Goal: Find contact information: Find contact information

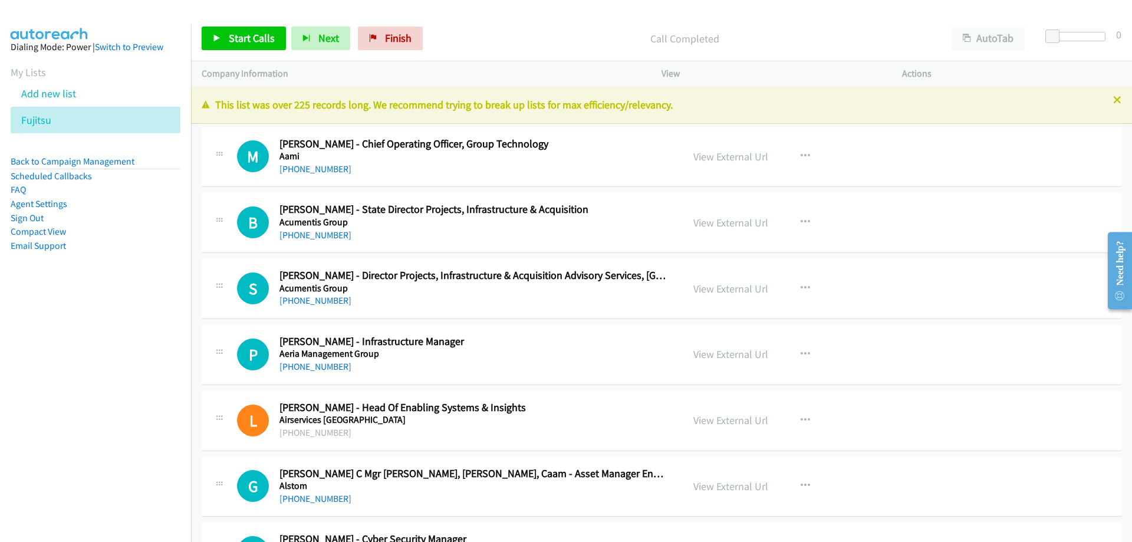
scroll to position [14265, 0]
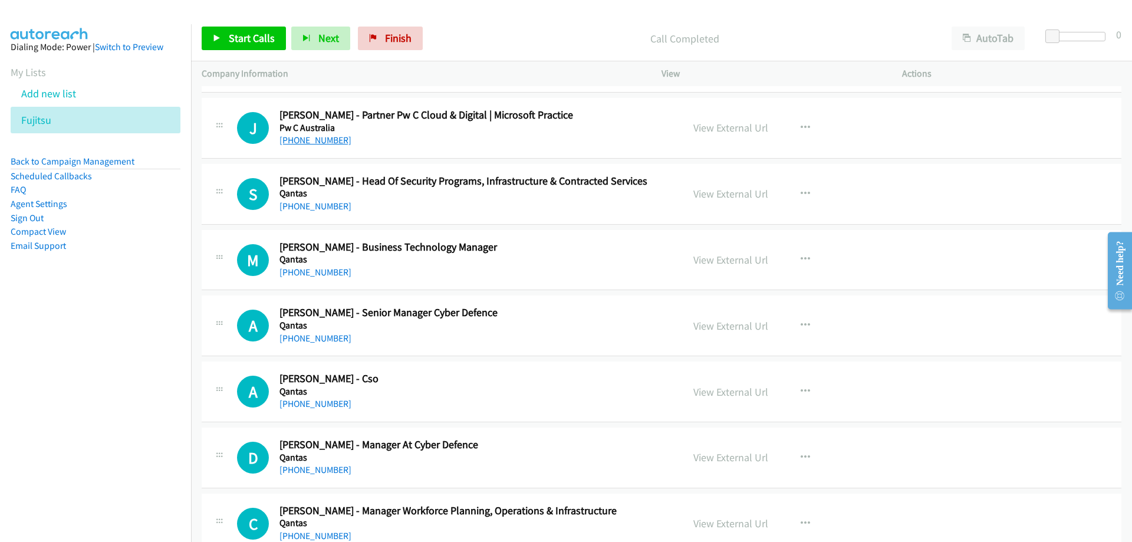
click at [321, 145] on link "+61 409 227 603" at bounding box center [315, 139] width 72 height 11
click at [305, 141] on link "+61 409 227 603" at bounding box center [315, 139] width 72 height 11
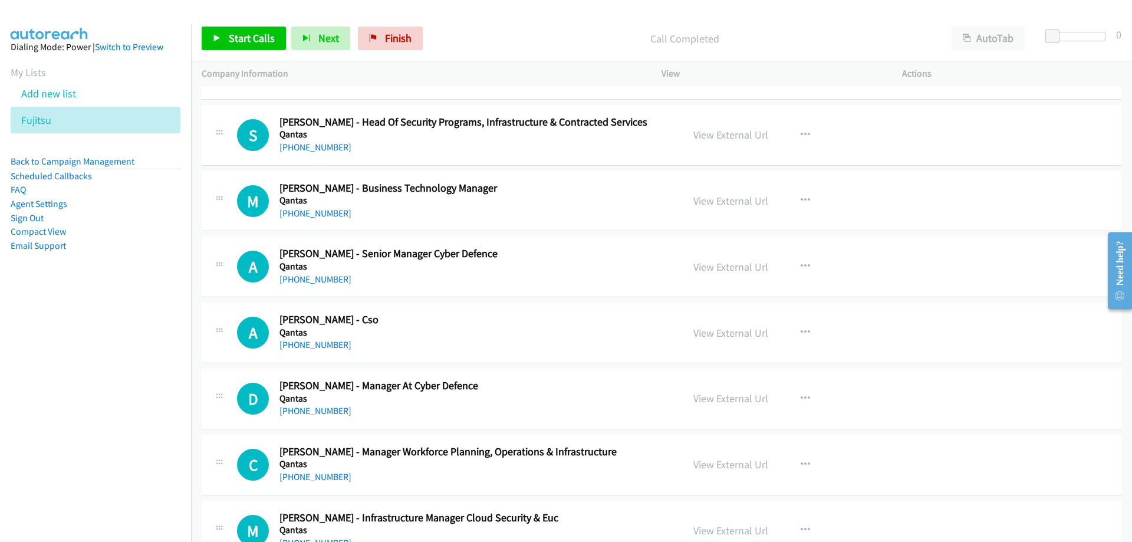
scroll to position [14383, 0]
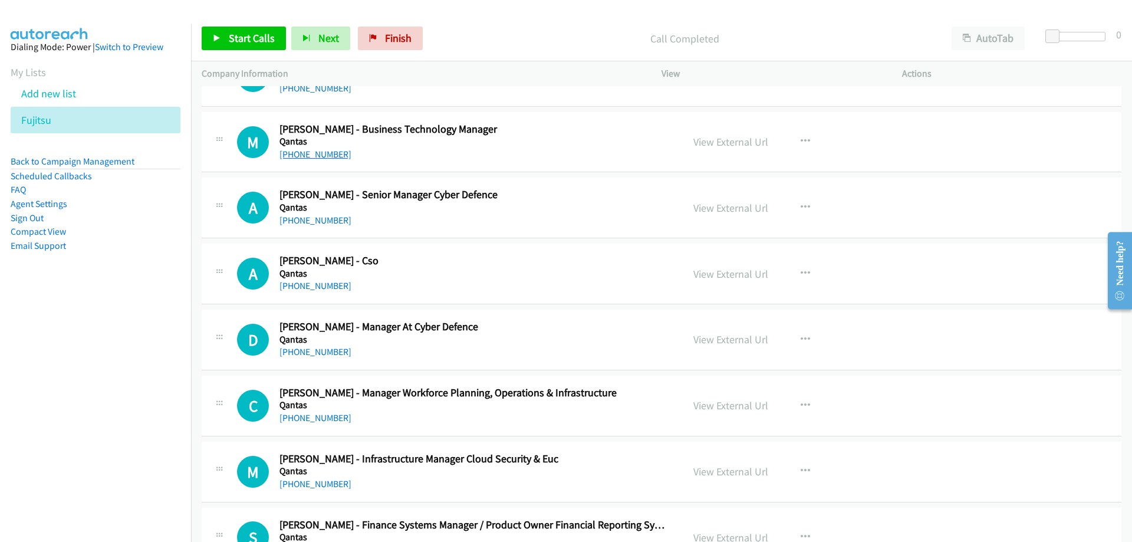
click at [312, 156] on link "+61 427 174 064" at bounding box center [315, 154] width 72 height 11
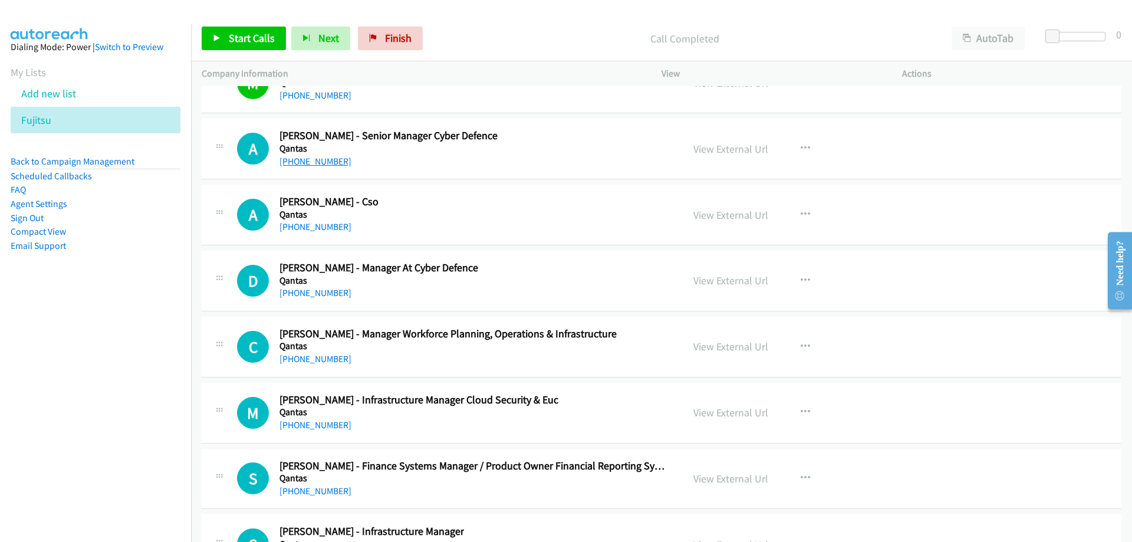
click at [329, 156] on link "+61 423 588 417" at bounding box center [315, 161] width 72 height 11
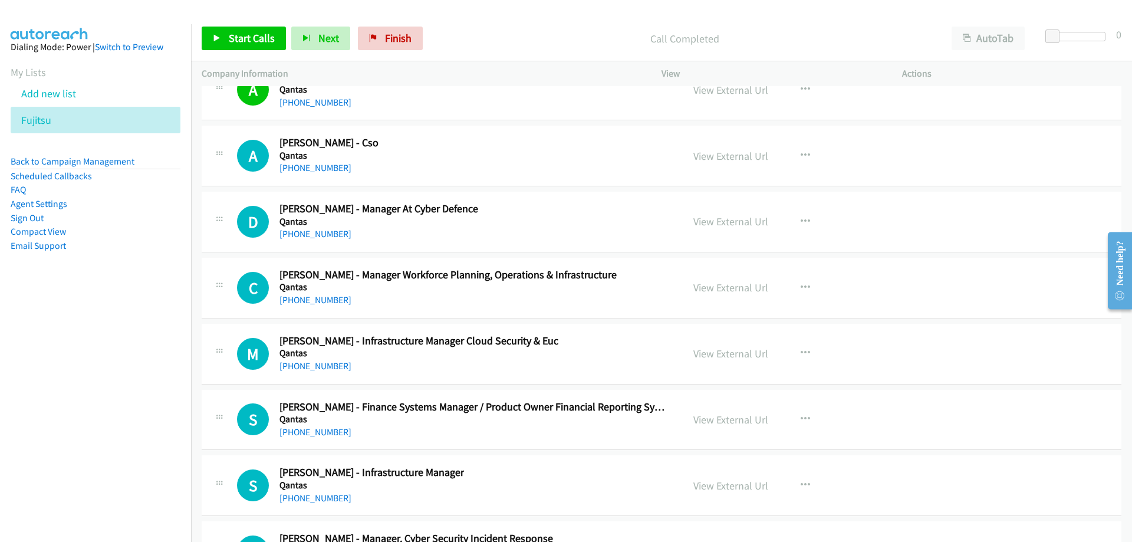
scroll to position [14559, 0]
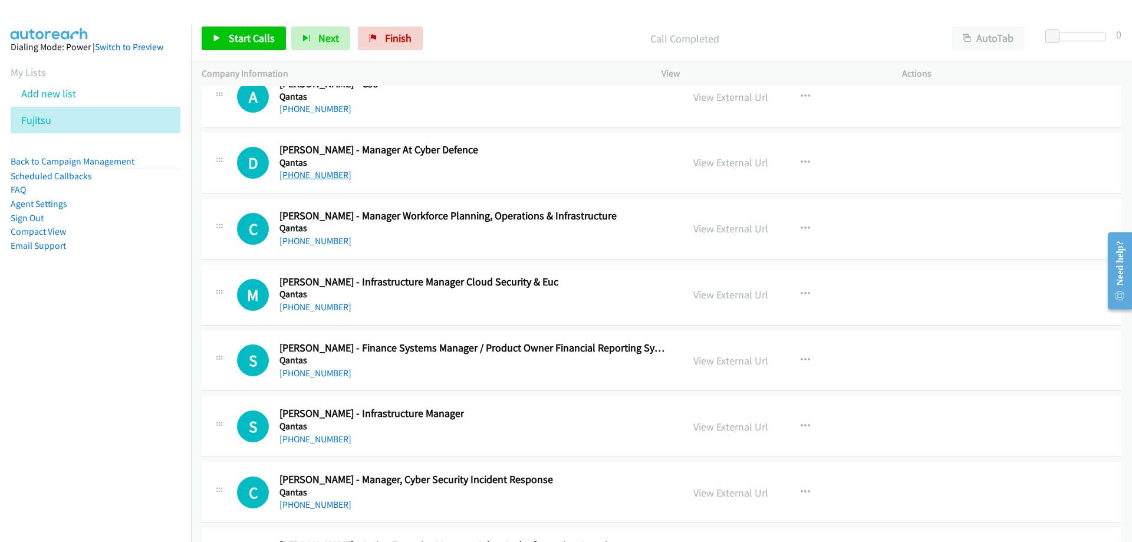
click at [330, 174] on link "+61 402 978 438" at bounding box center [315, 174] width 72 height 11
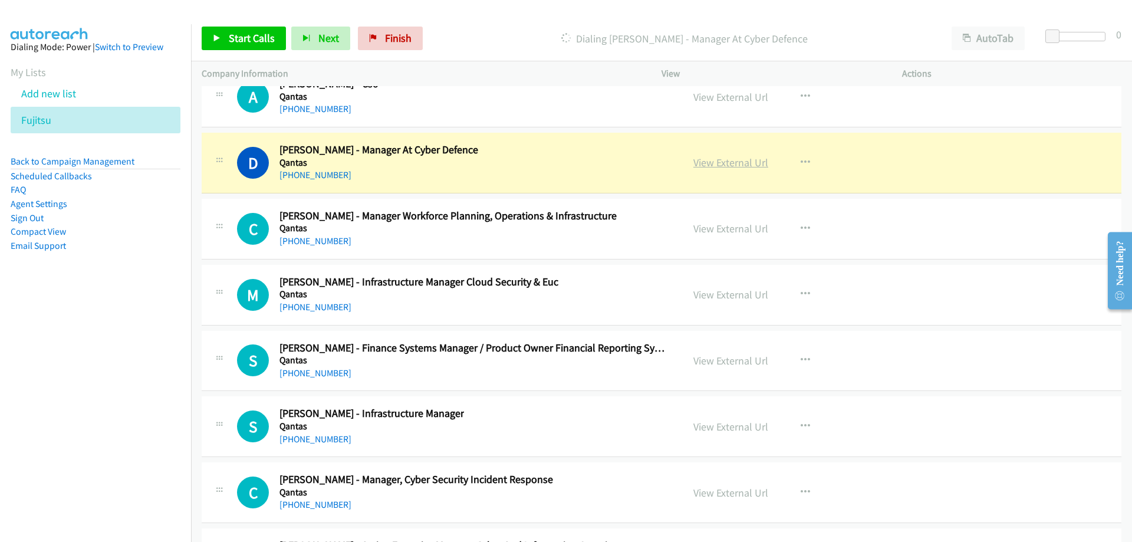
click at [704, 163] on link "View External Url" at bounding box center [730, 163] width 75 height 14
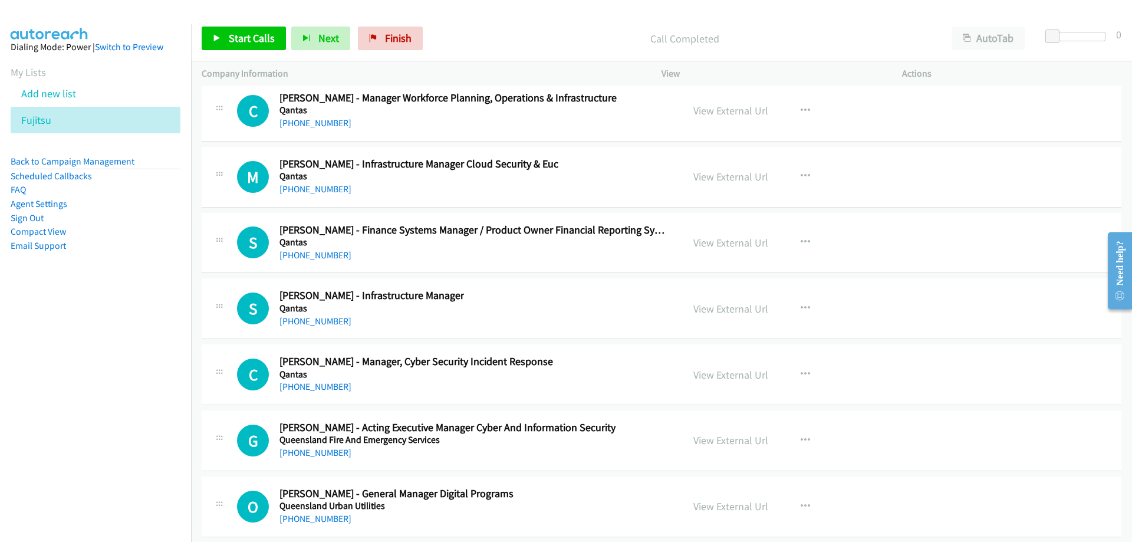
scroll to position [14736, 0]
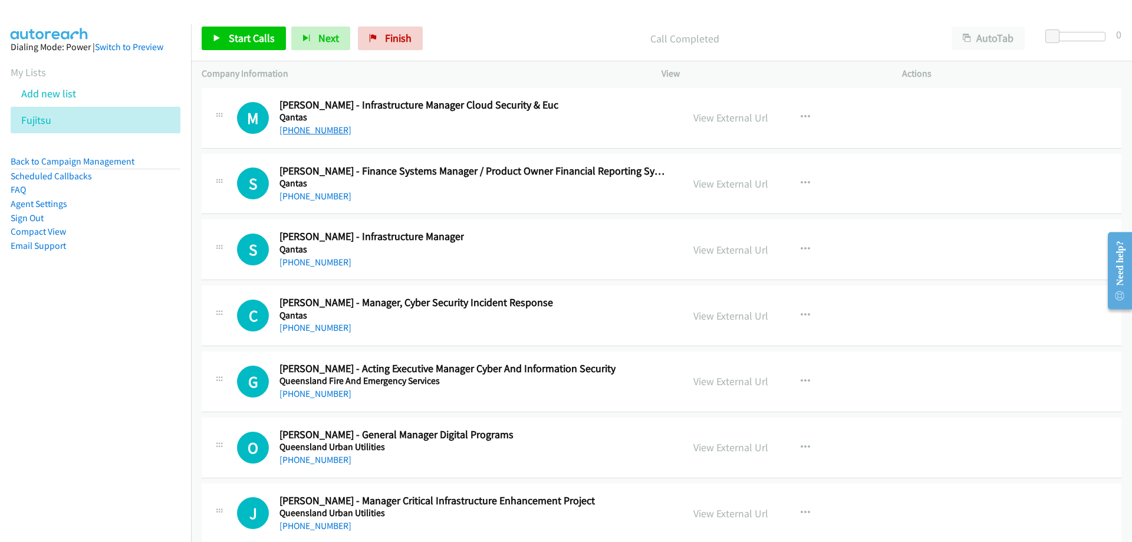
click at [321, 132] on link "+61 2 8222 2439" at bounding box center [315, 129] width 72 height 11
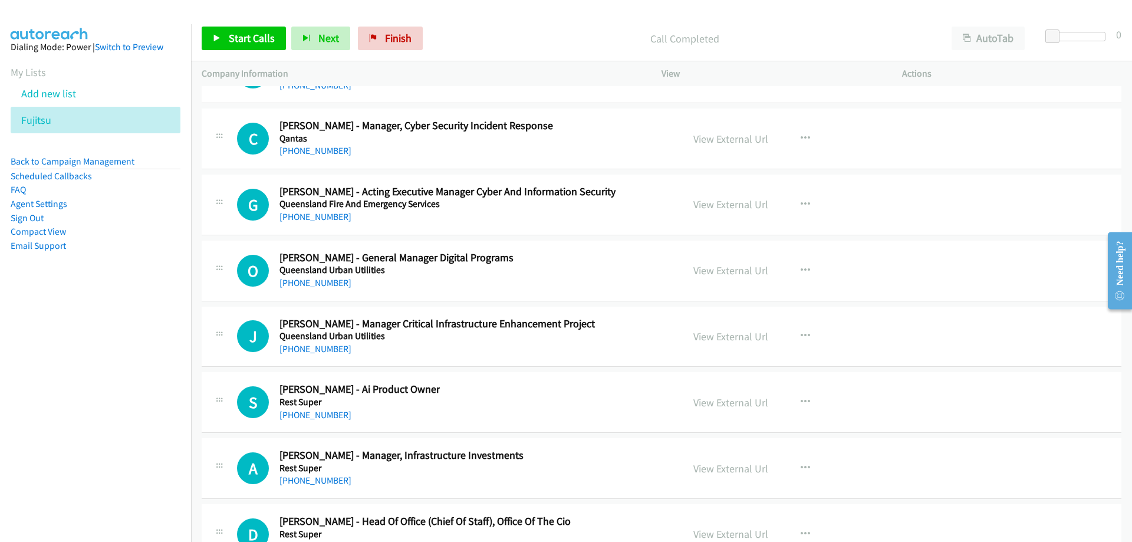
scroll to position [14972, 0]
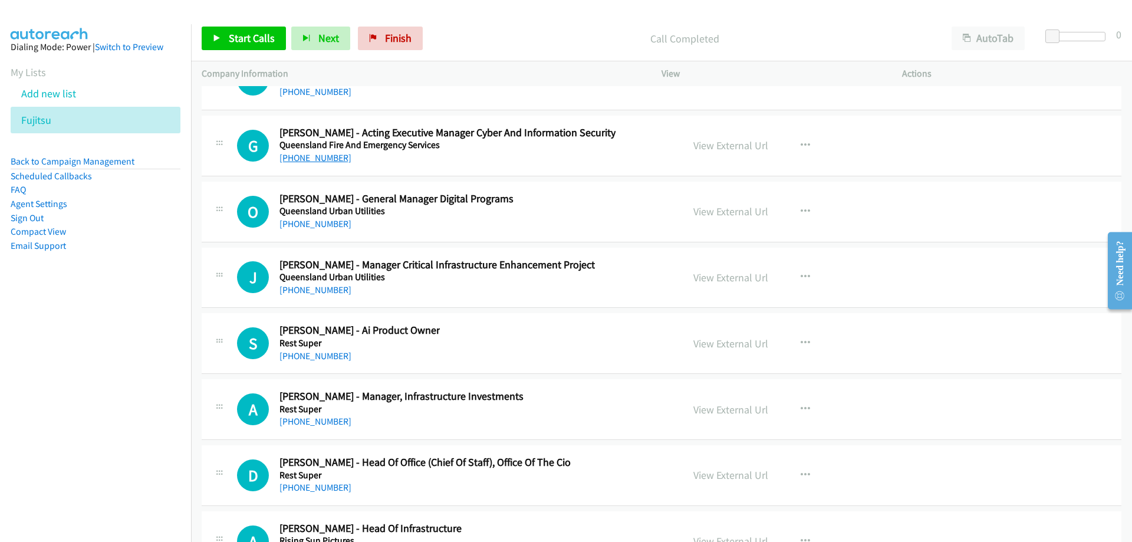
click at [305, 161] on link "+61 7 2244 5865" at bounding box center [315, 157] width 72 height 11
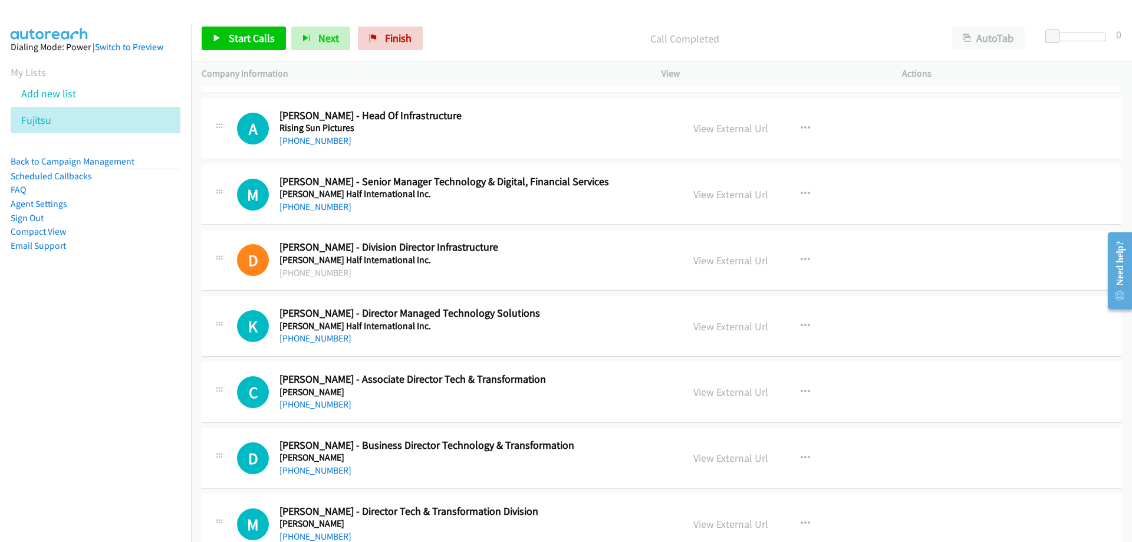
scroll to position [15444, 0]
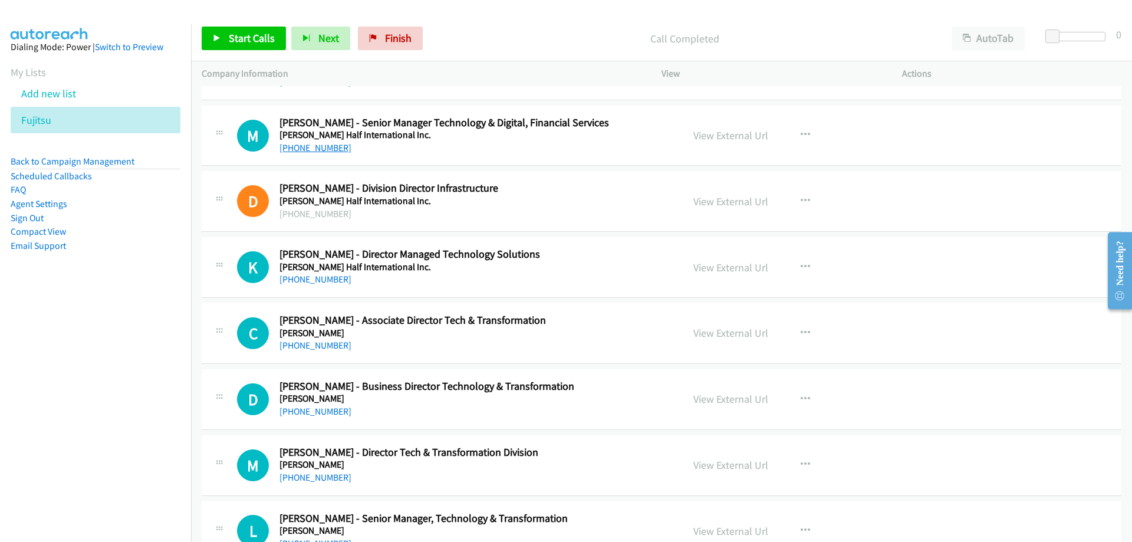
click at [324, 146] on link "+61 450 797 732" at bounding box center [315, 147] width 72 height 11
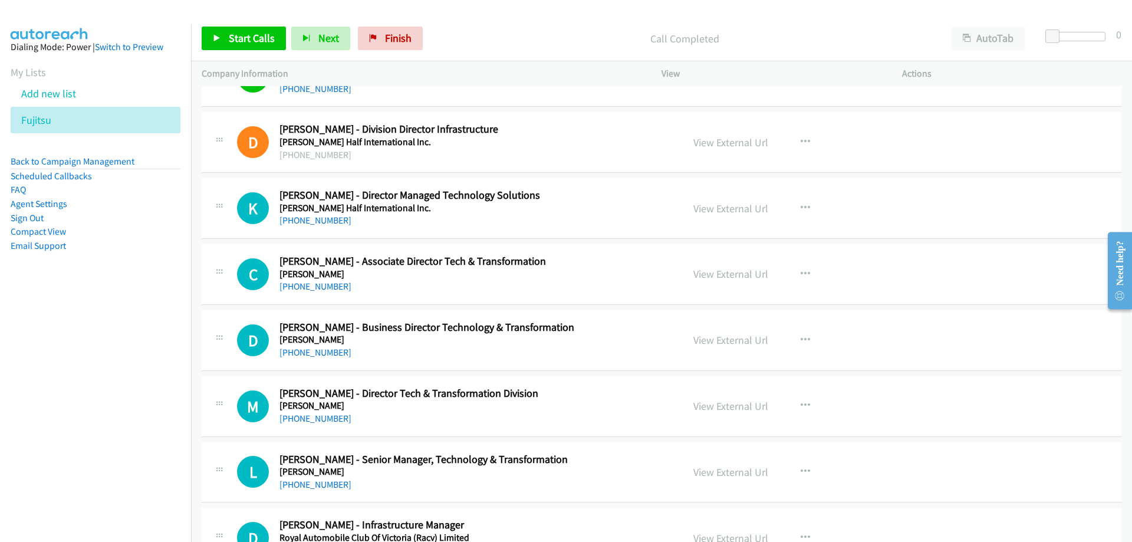
scroll to position [15562, 0]
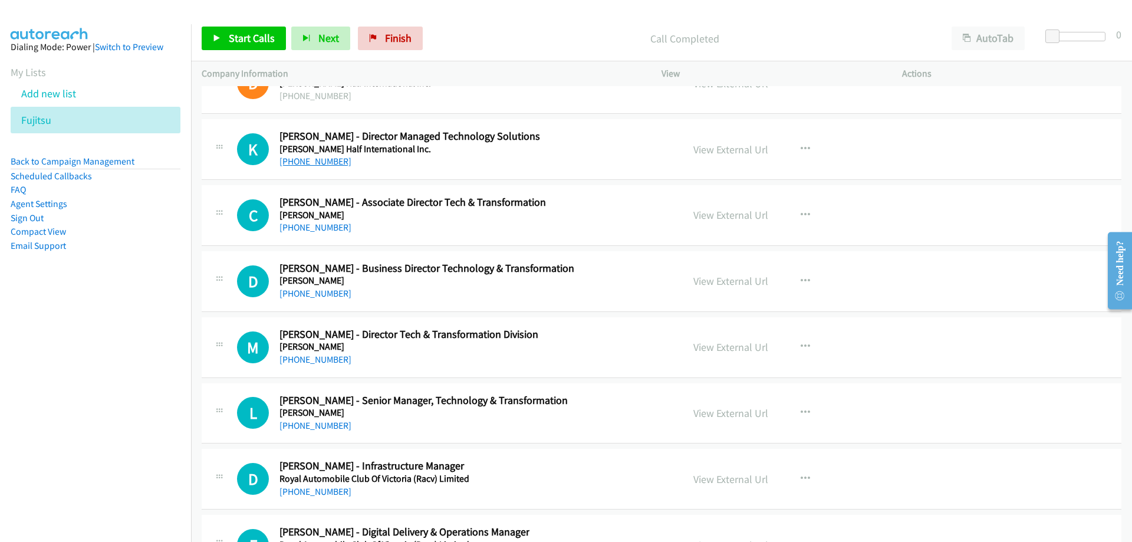
click at [301, 160] on link "+61 416 197 720" at bounding box center [315, 161] width 72 height 11
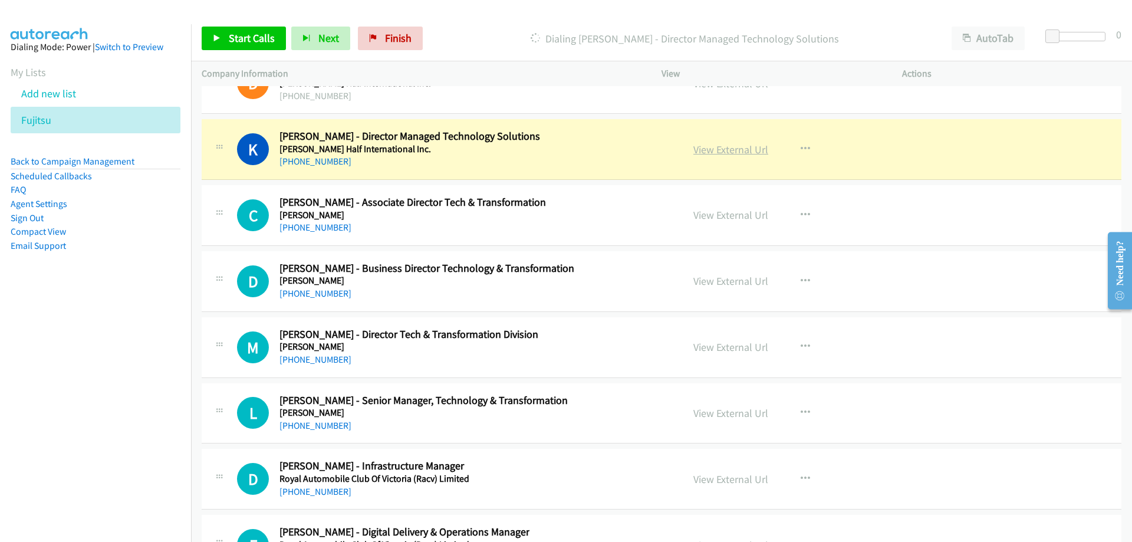
click at [714, 146] on link "View External Url" at bounding box center [730, 150] width 75 height 14
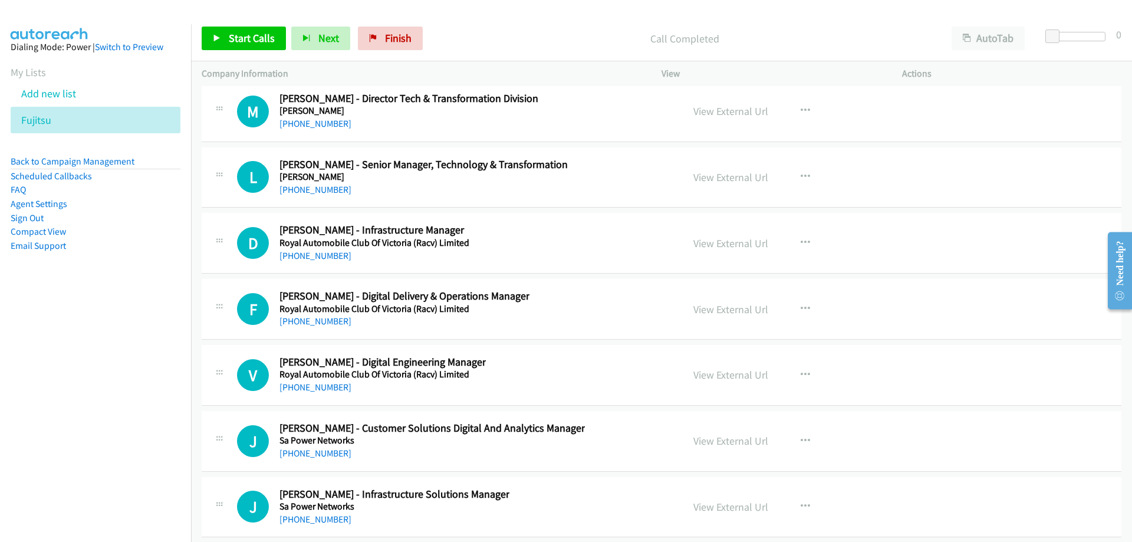
scroll to position [15856, 0]
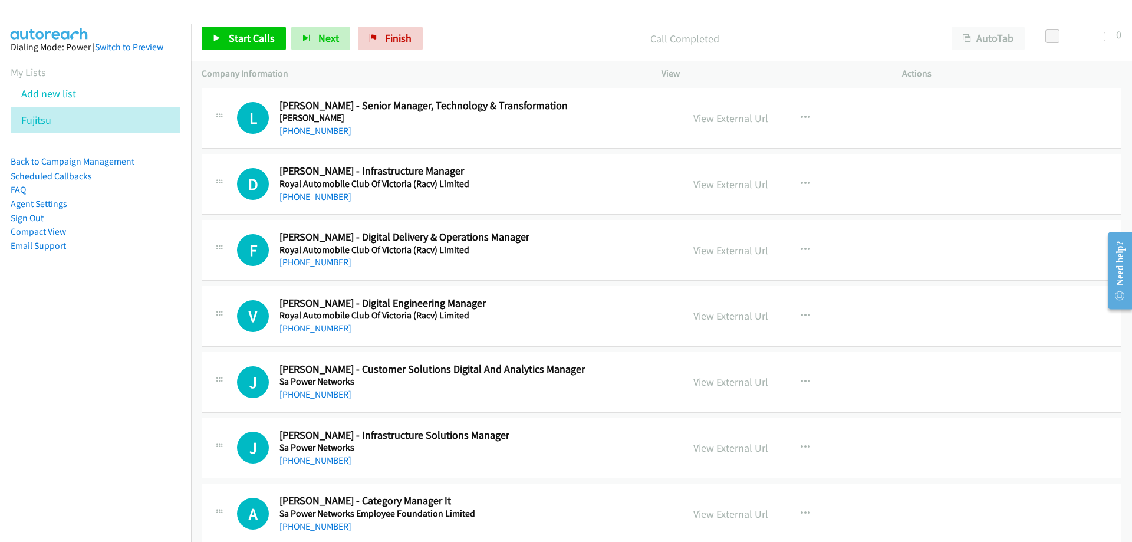
click at [694, 120] on link "View External Url" at bounding box center [730, 118] width 75 height 14
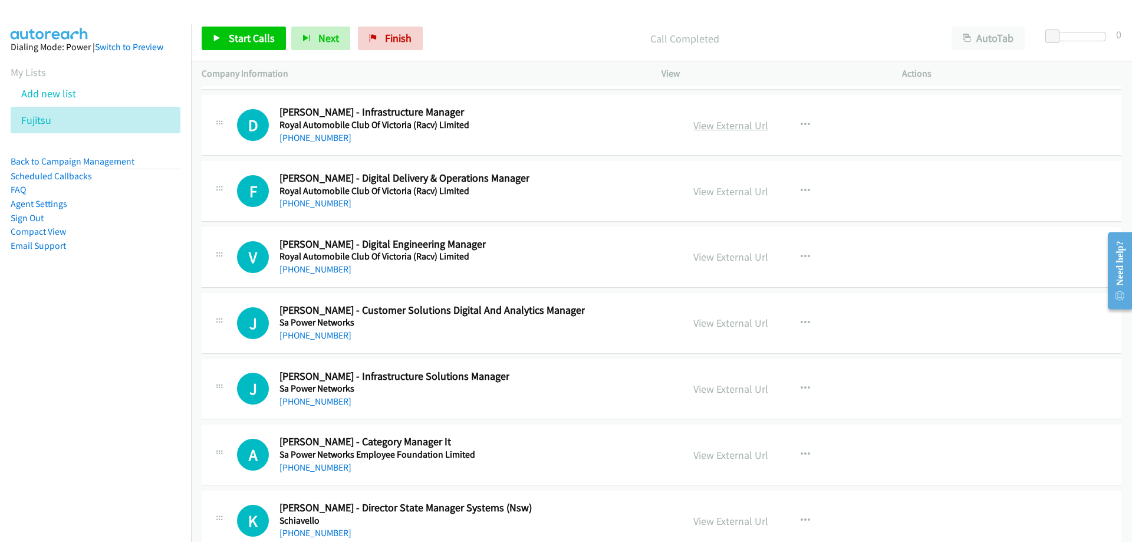
click at [705, 121] on link "View External Url" at bounding box center [730, 125] width 75 height 14
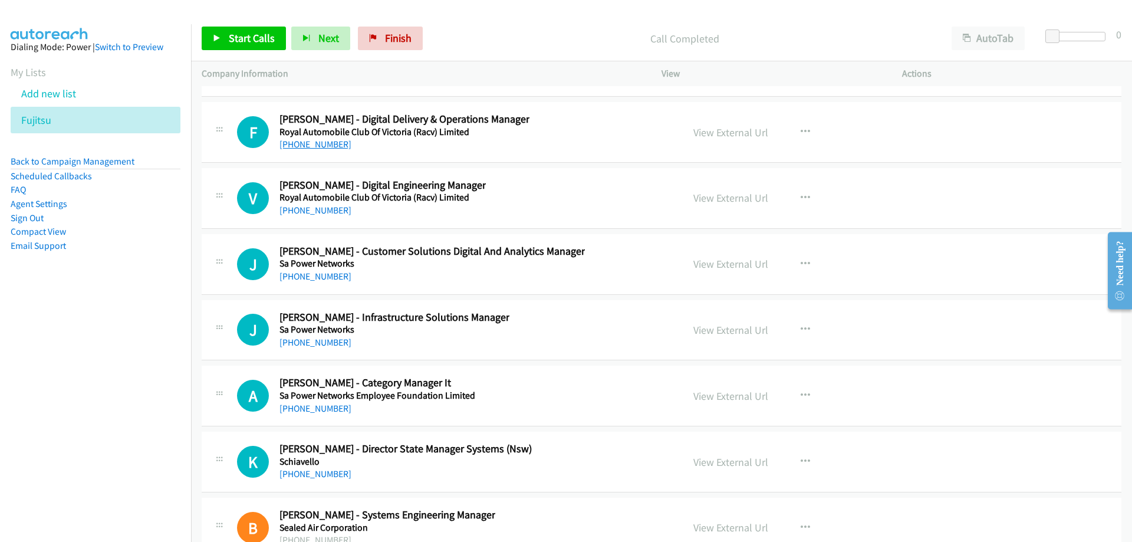
click at [324, 146] on link "+61 477 422 777" at bounding box center [315, 144] width 72 height 11
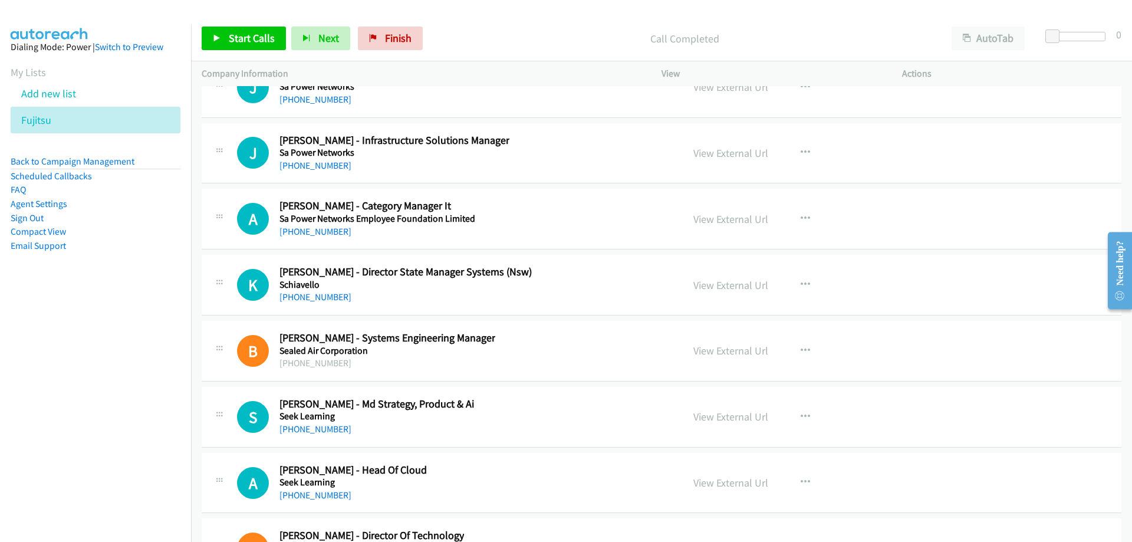
scroll to position [16210, 0]
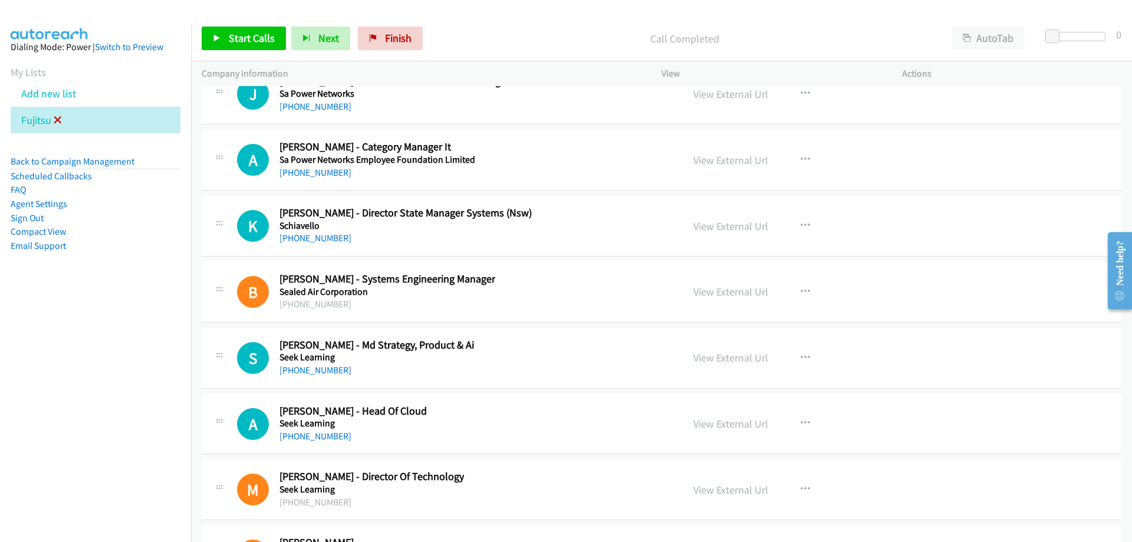
click at [58, 118] on icon at bounding box center [58, 121] width 8 height 8
